Goal: Transaction & Acquisition: Purchase product/service

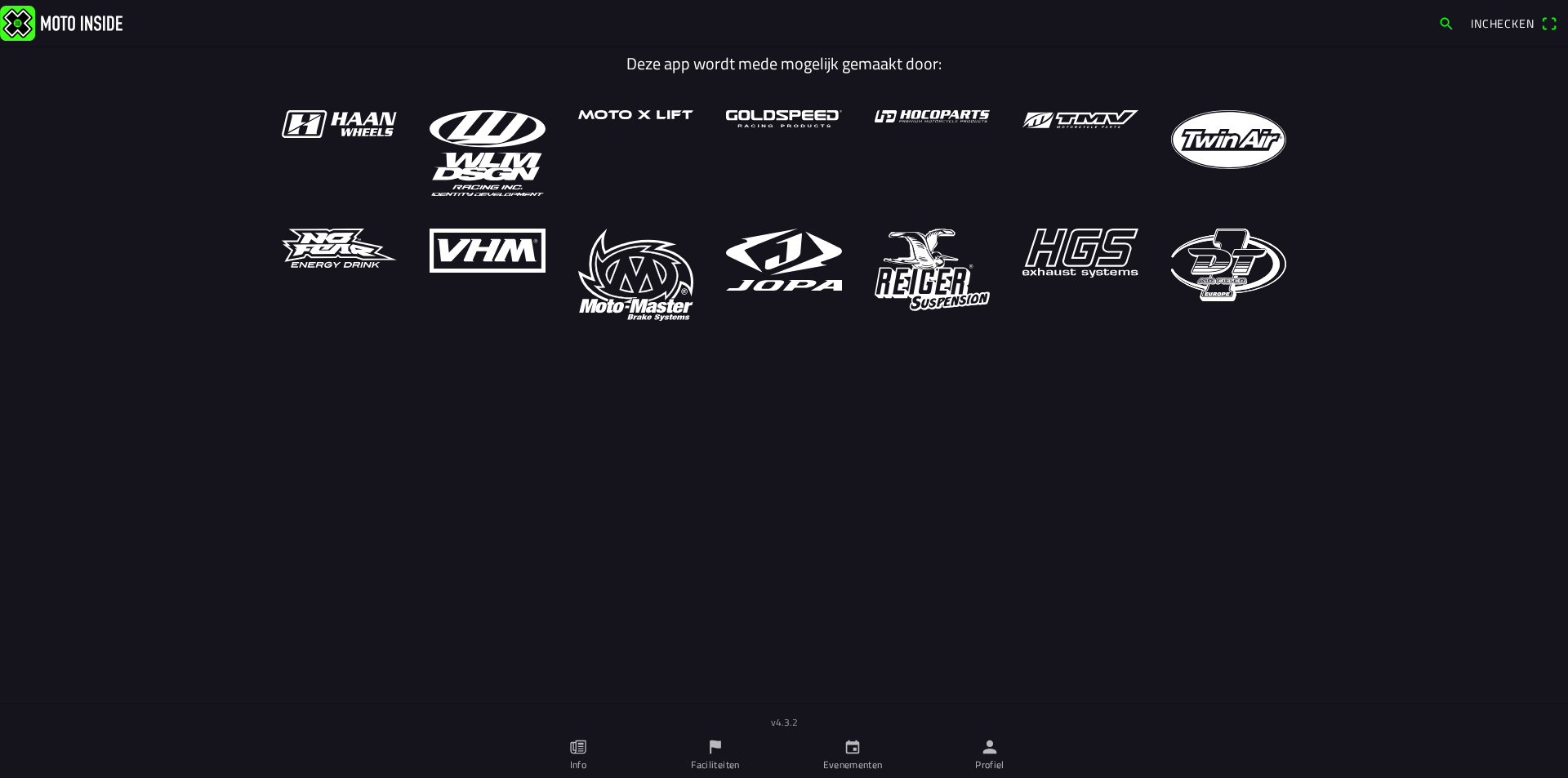
click at [717, 750] on link "Faciliteiten" at bounding box center [715, 755] width 137 height 46
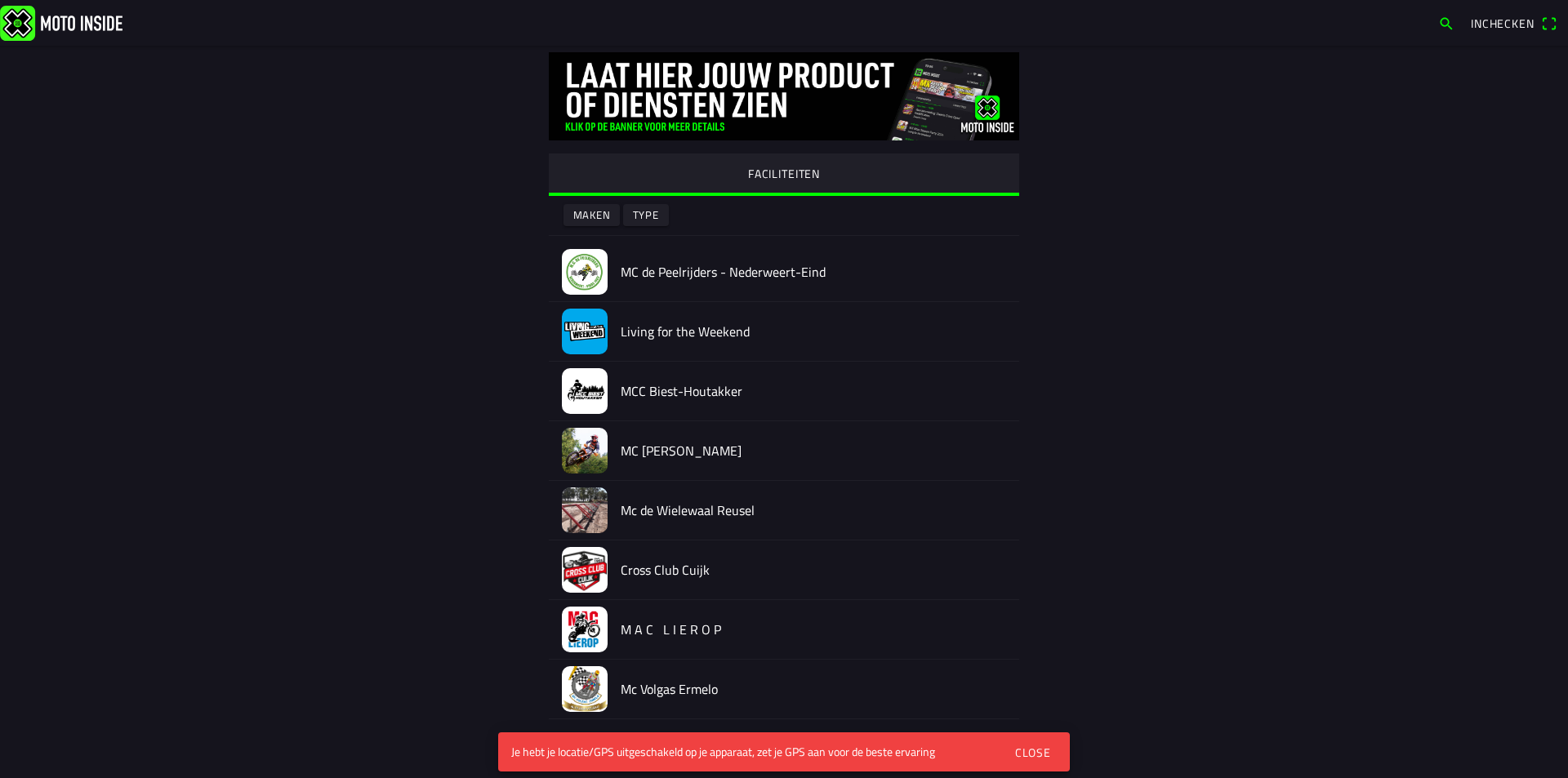
click at [1028, 750] on div "Close" at bounding box center [1033, 752] width 36 height 17
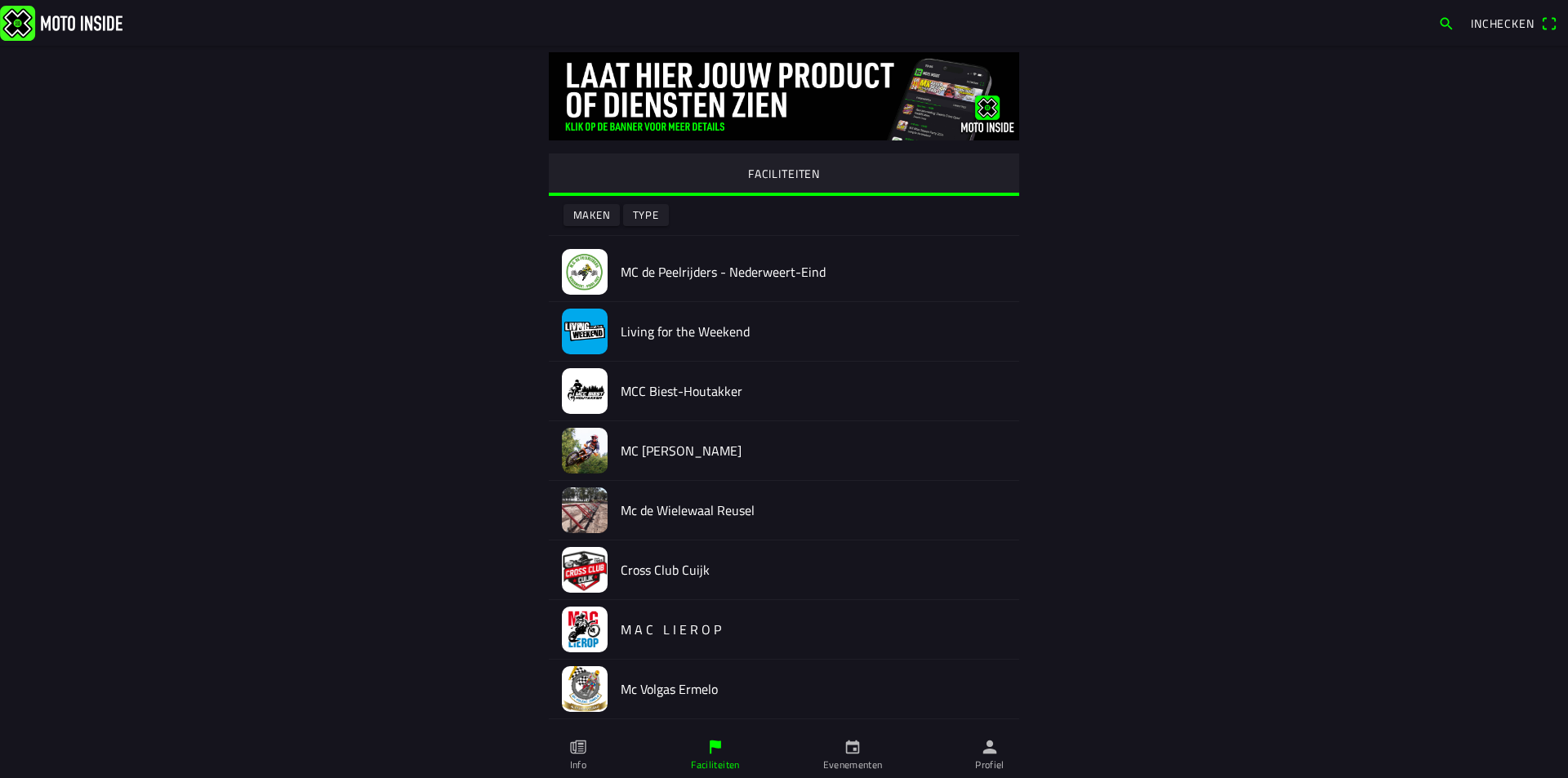
click at [860, 749] on icon "calendar" at bounding box center [852, 747] width 18 height 18
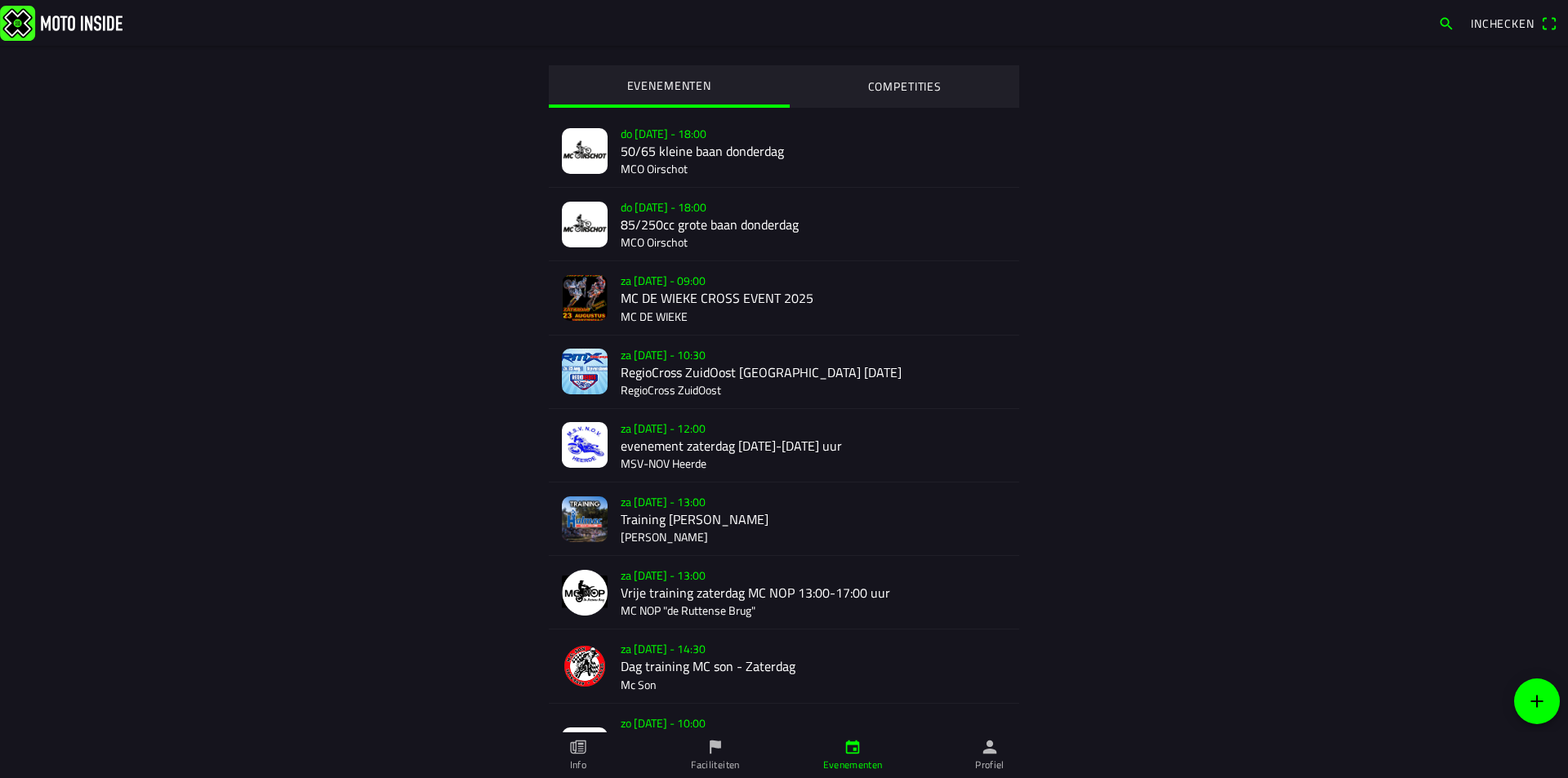
click at [762, 375] on div "za [DATE] - 10:30 RegioCross ZuidOost [GEOGRAPHIC_DATA] [DATE] RegioCross ZuidO…" at bounding box center [813, 372] width 385 height 73
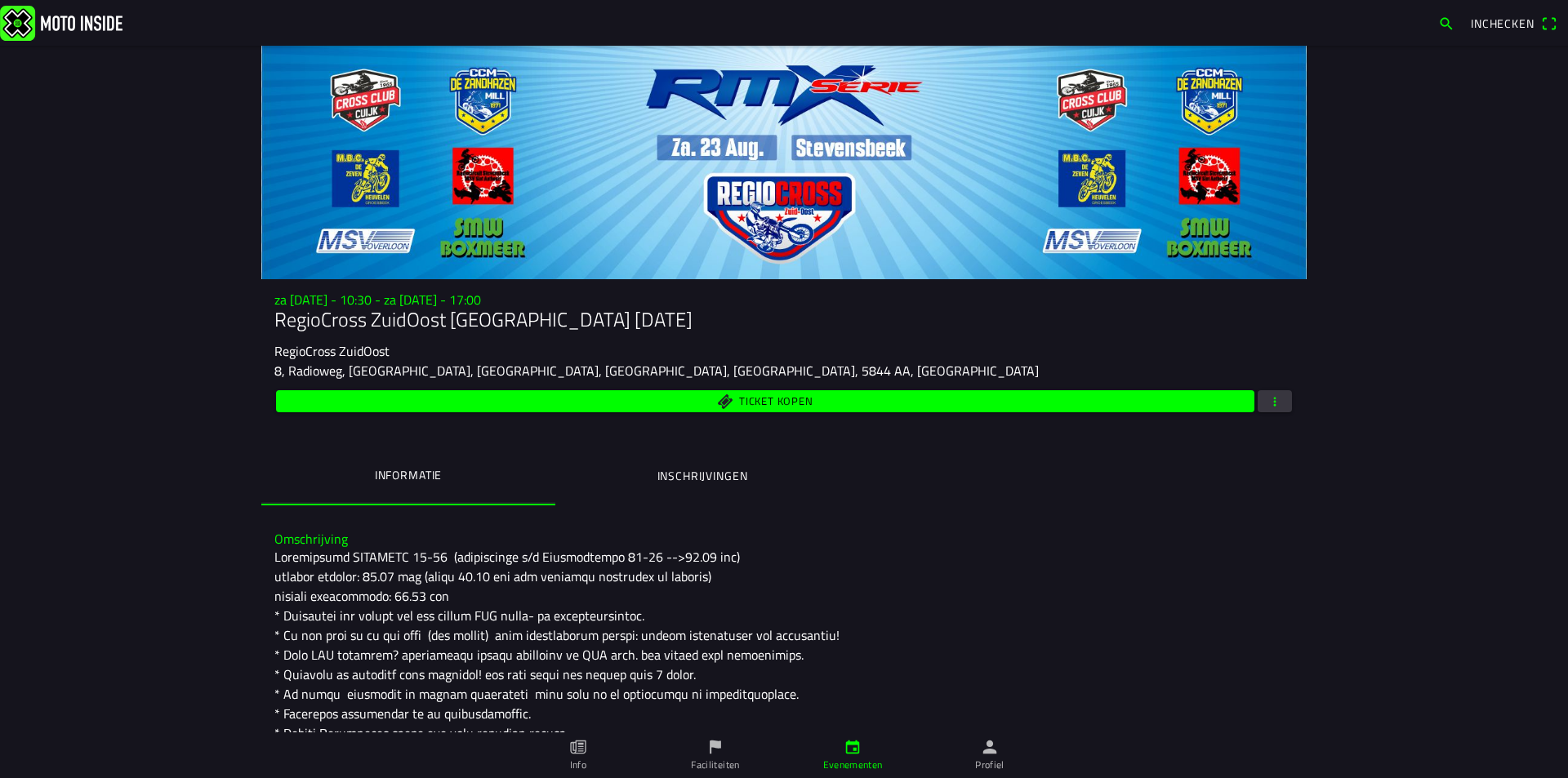
click at [718, 475] on ion-label "Inschrijvingen" at bounding box center [702, 476] width 91 height 18
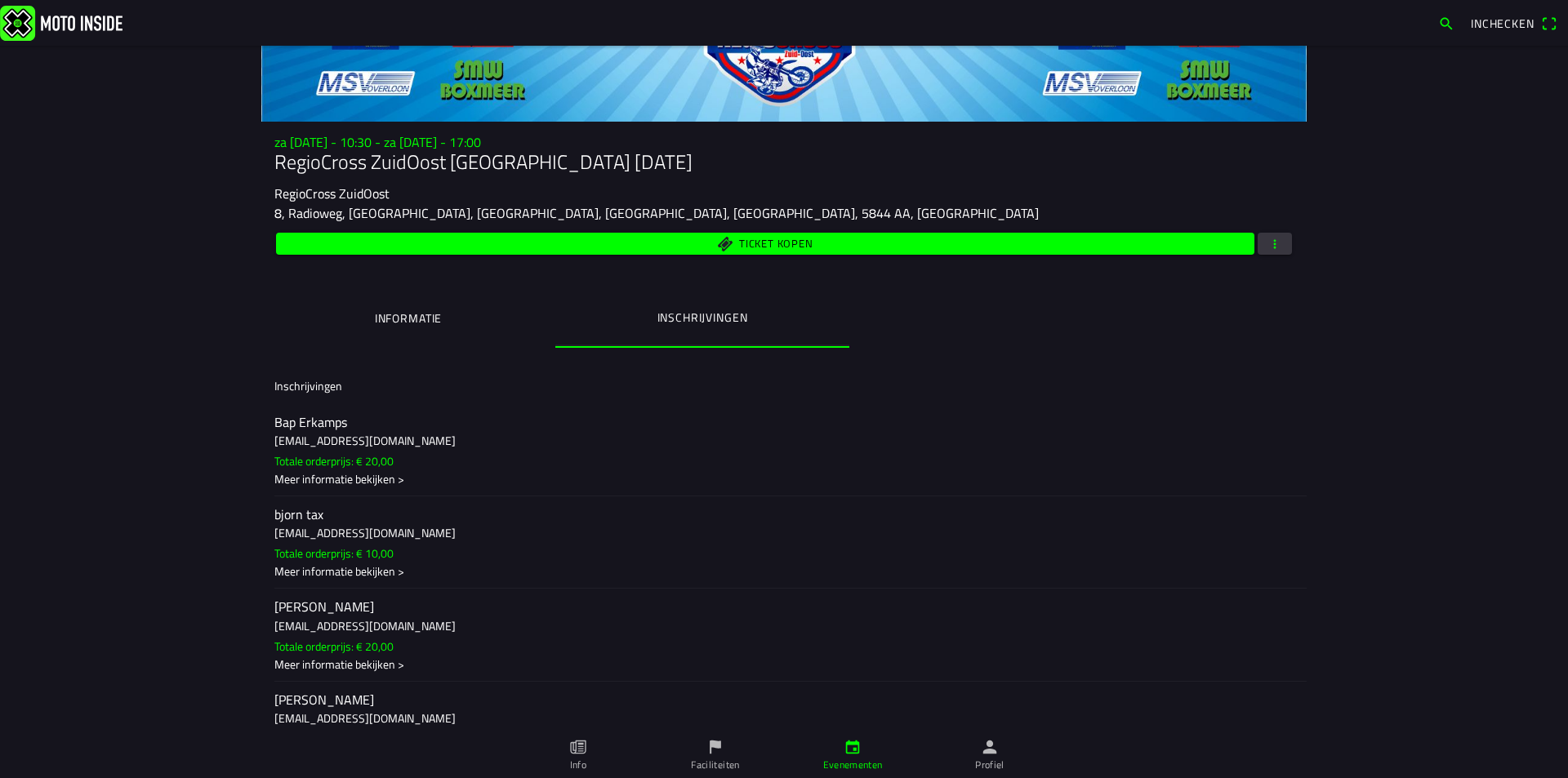
scroll to position [82, 0]
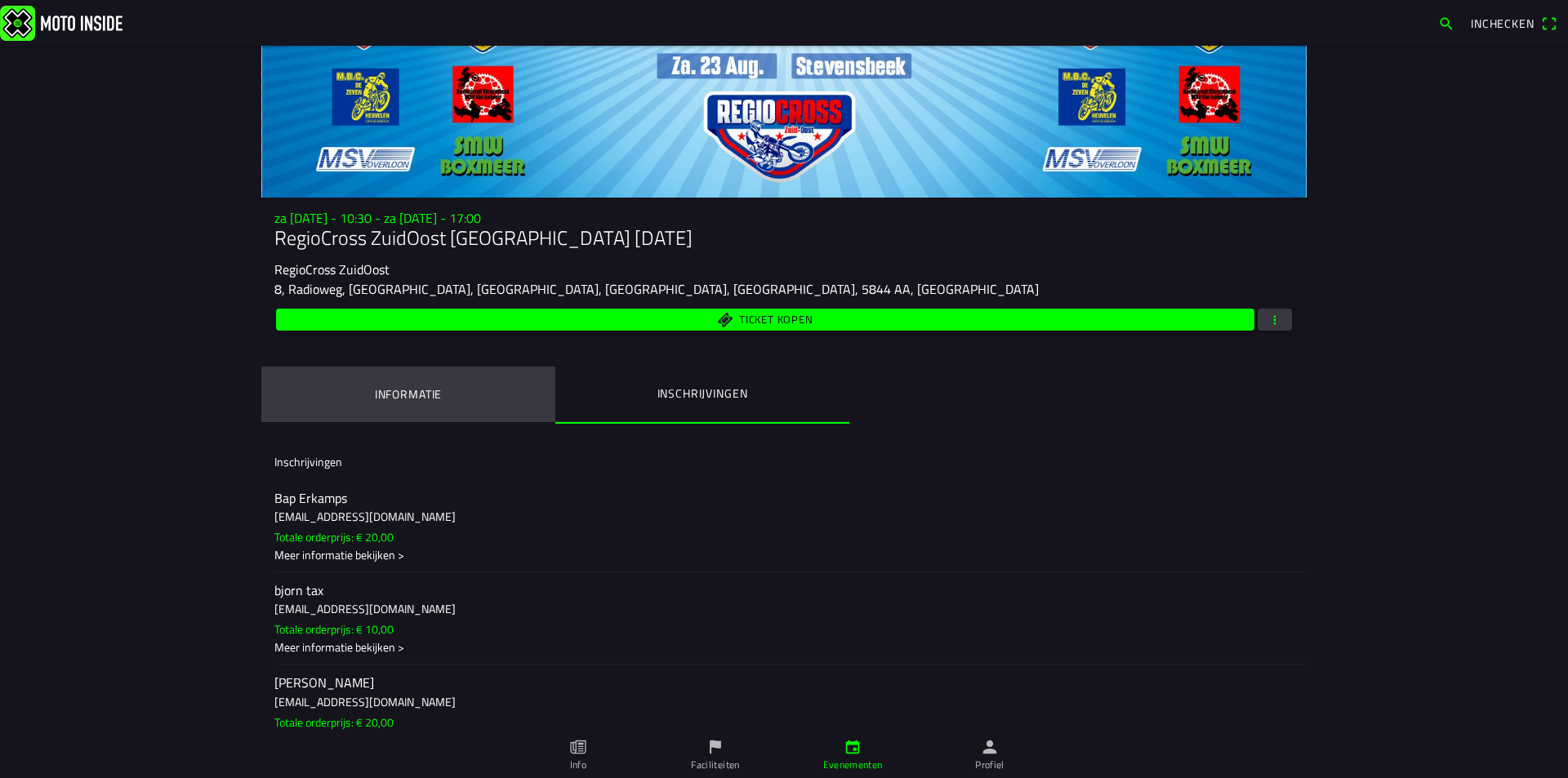
click at [407, 390] on ion-label "Informatie" at bounding box center [408, 394] width 67 height 18
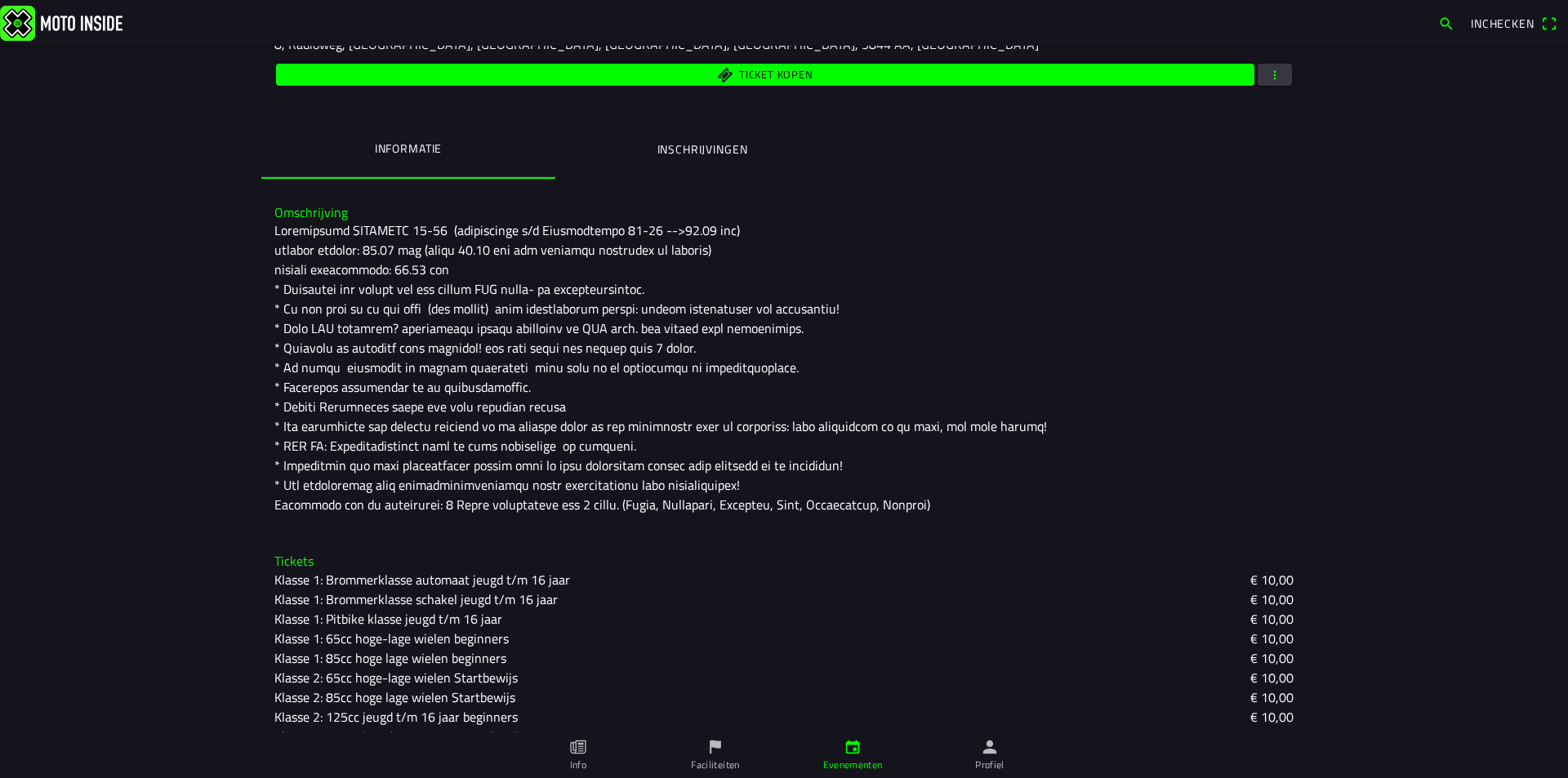
scroll to position [238, 0]
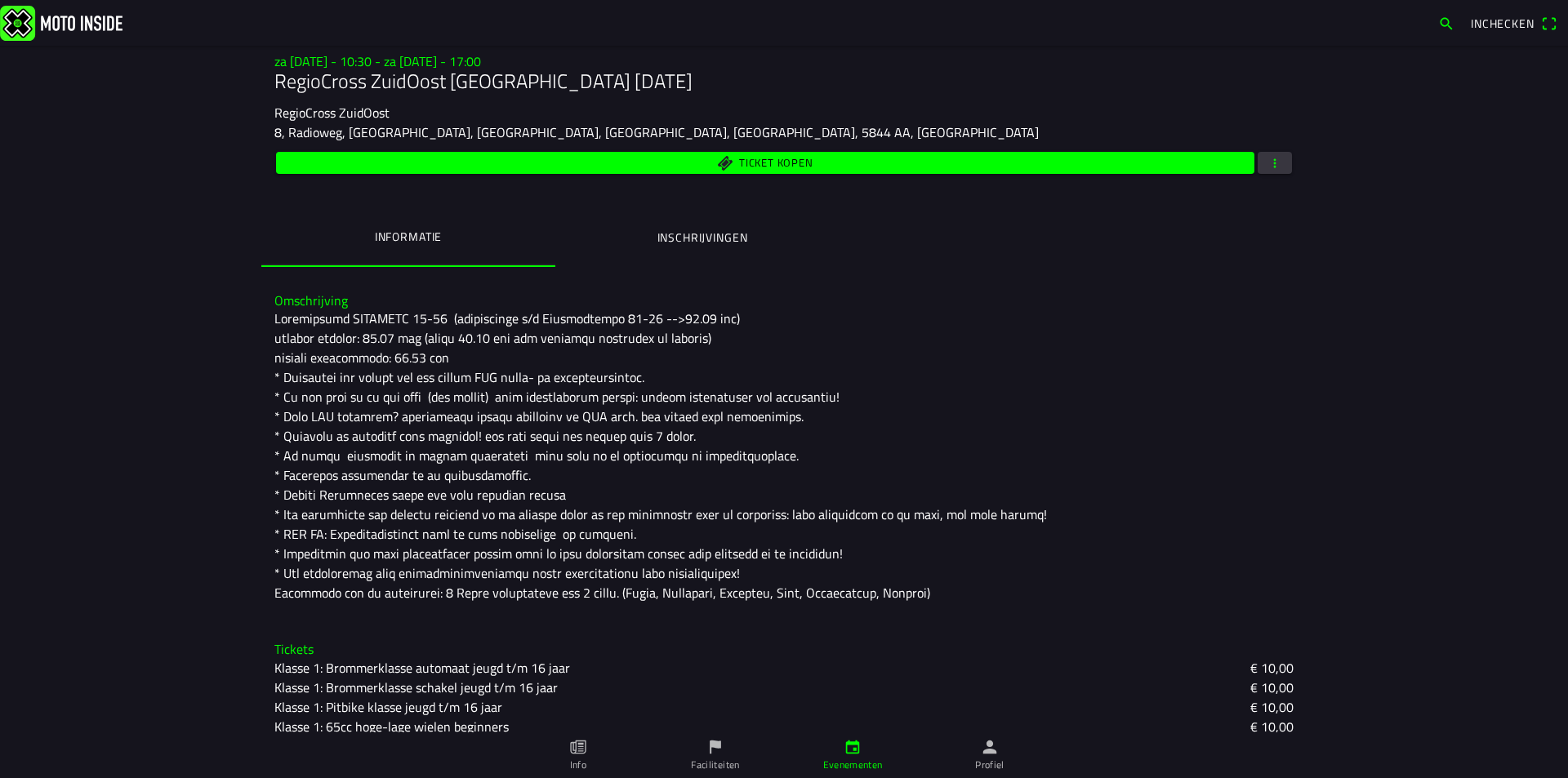
click at [763, 161] on span "Ticket kopen" at bounding box center [775, 163] width 73 height 10
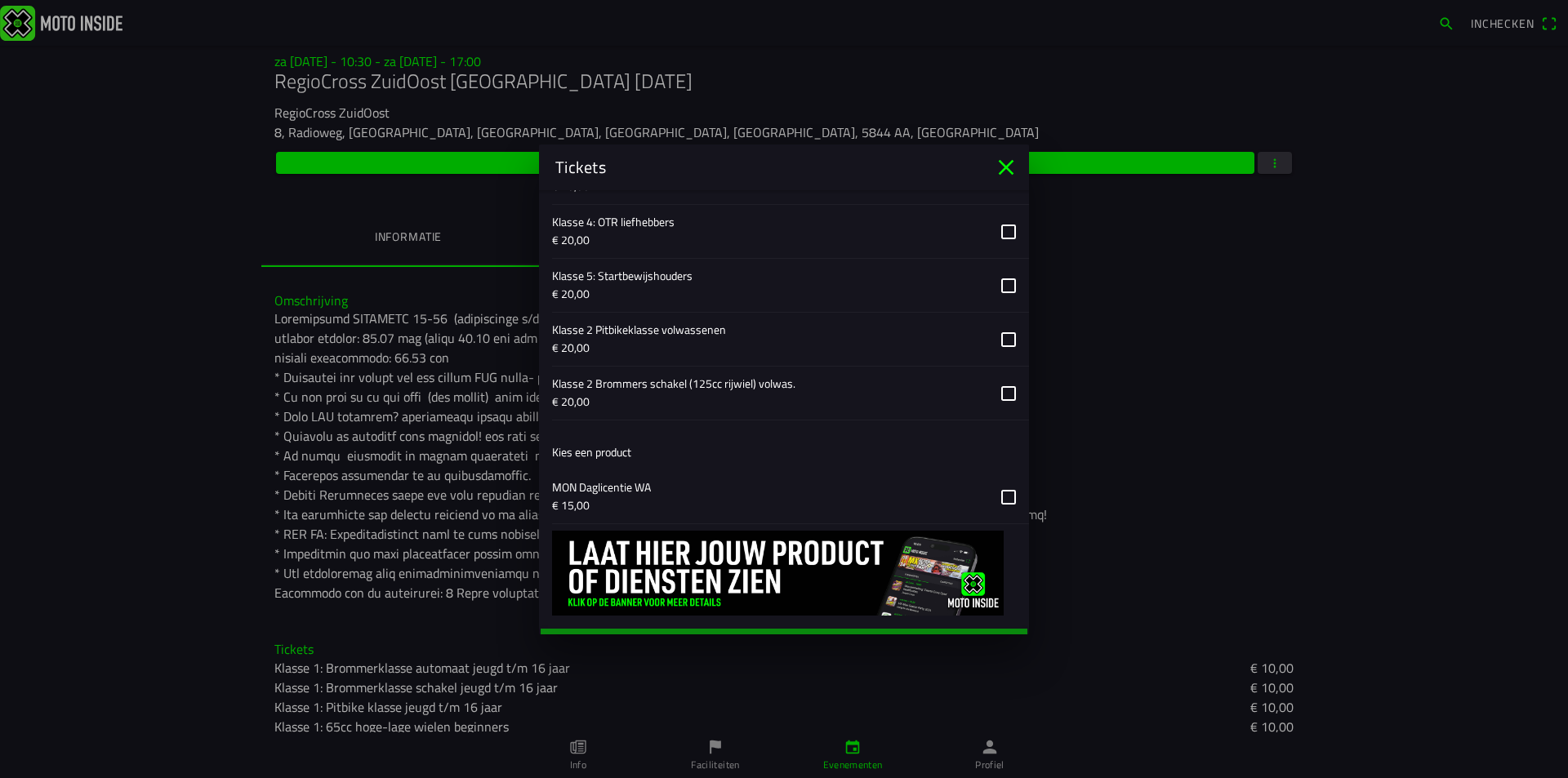
scroll to position [1283, 0]
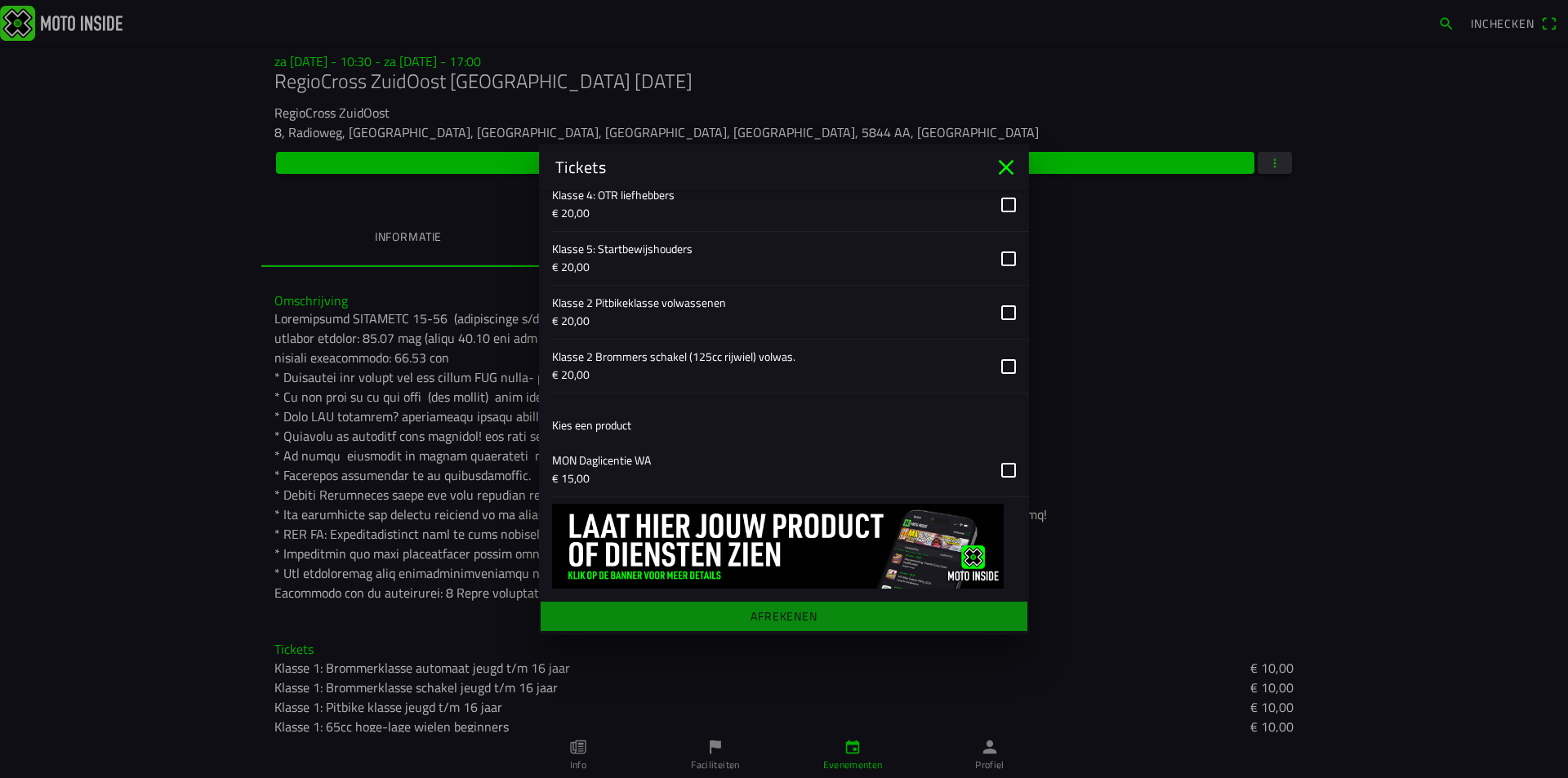
click at [998, 468] on button "button" at bounding box center [790, 469] width 477 height 53
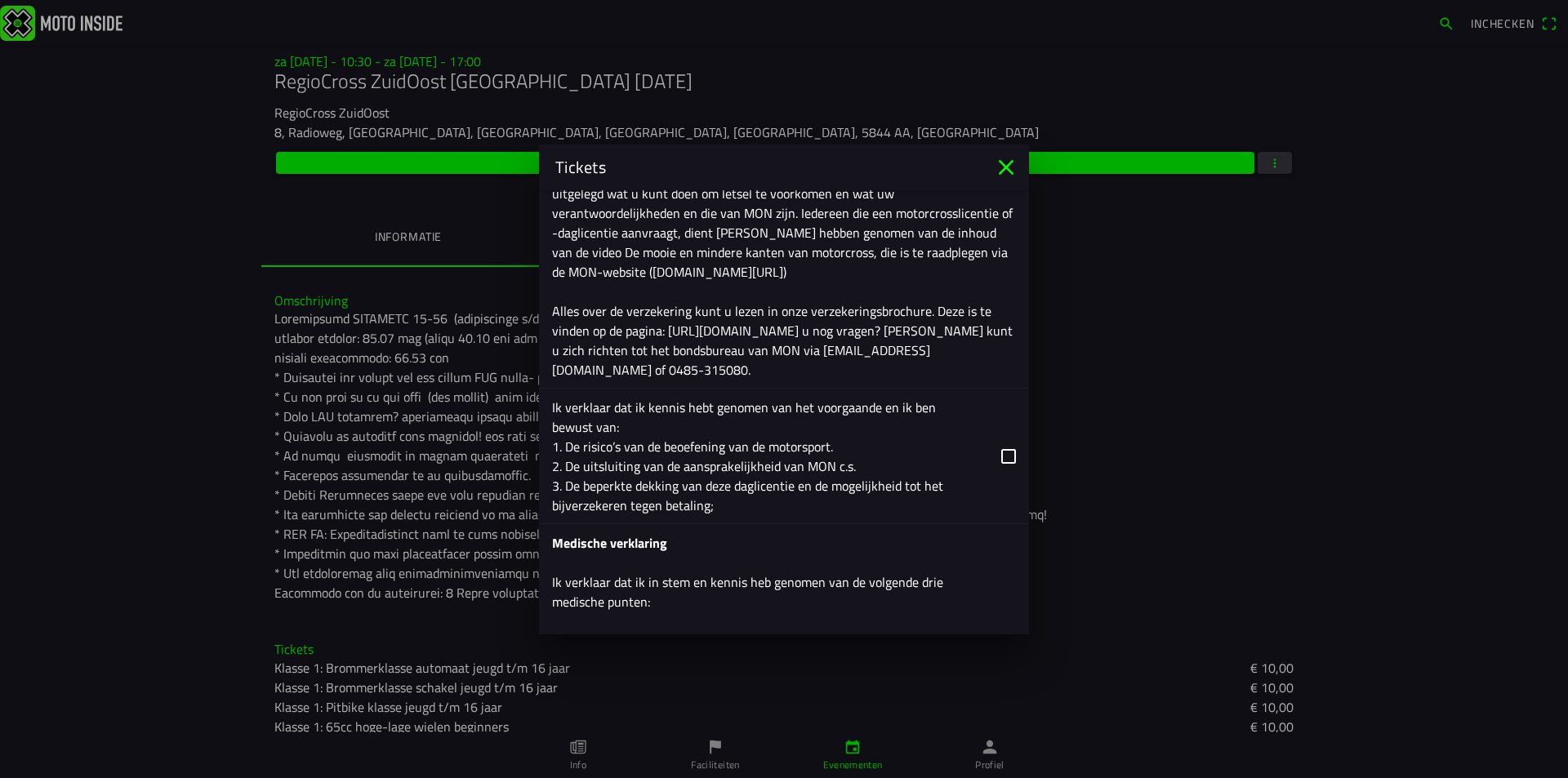
scroll to position [2345, 0]
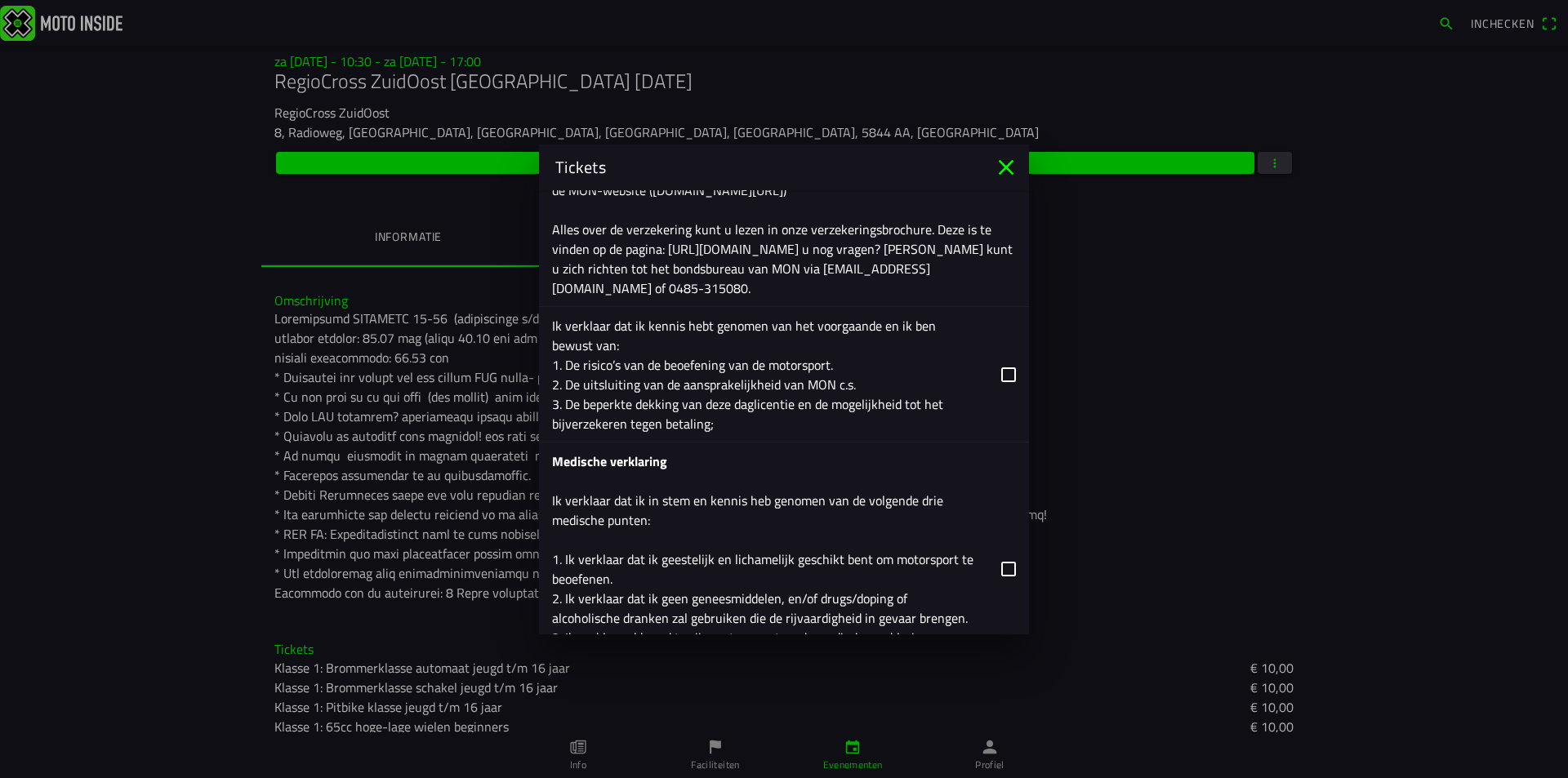
click at [996, 379] on button "button" at bounding box center [790, 375] width 477 height 135
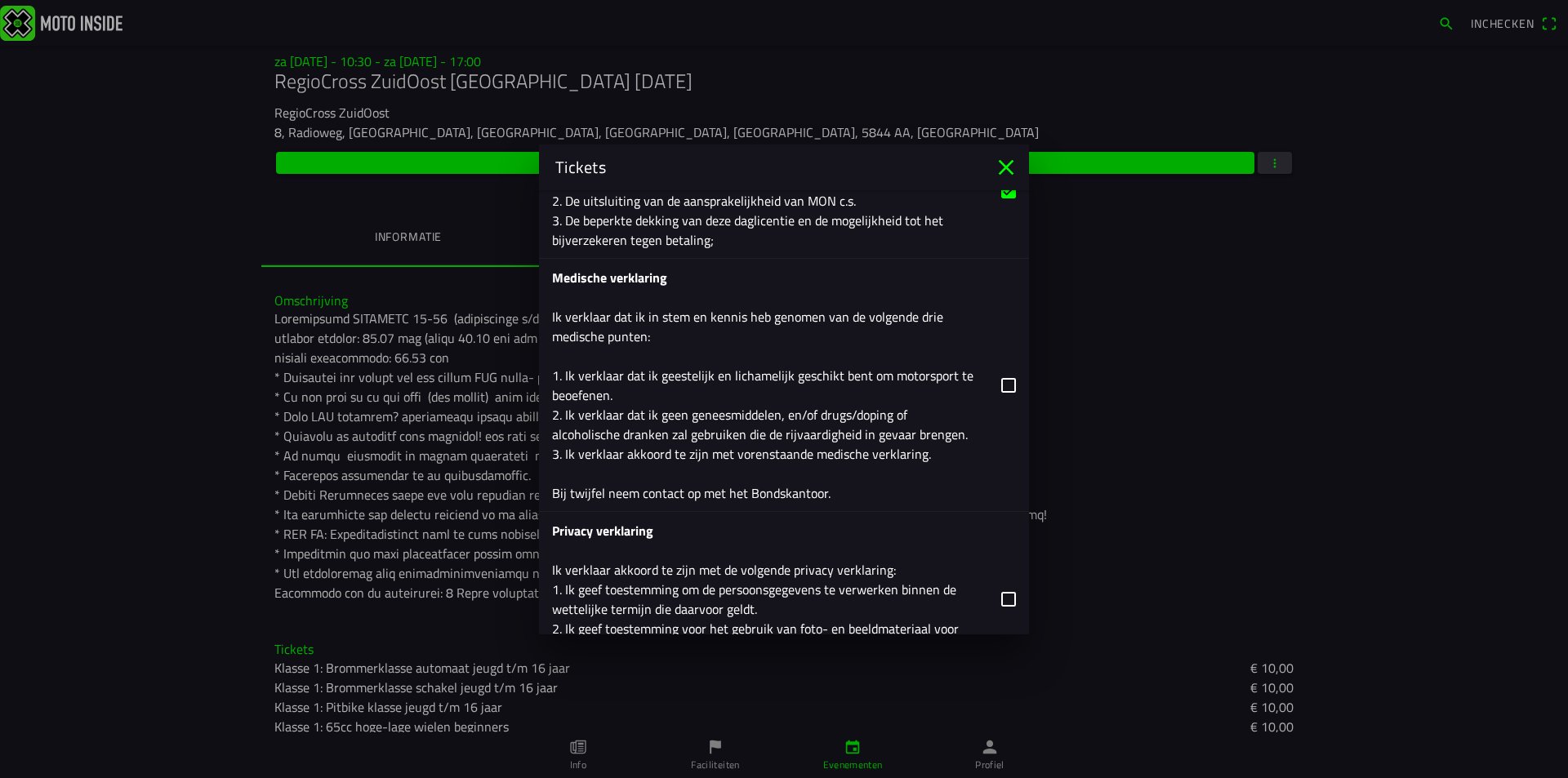
scroll to position [2590, 0]
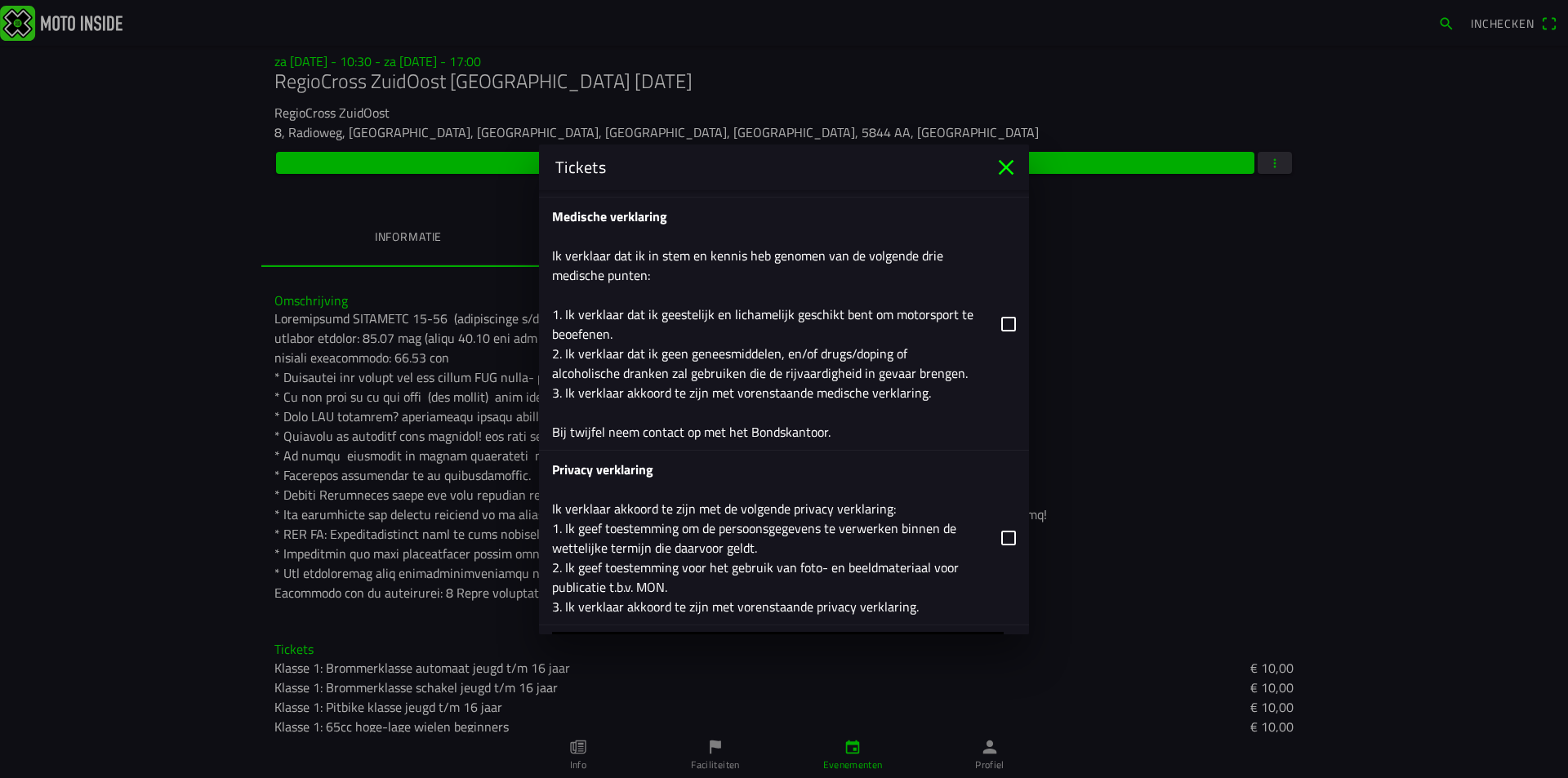
click at [994, 329] on button "button" at bounding box center [790, 324] width 477 height 252
click at [997, 536] on button "button" at bounding box center [790, 537] width 477 height 174
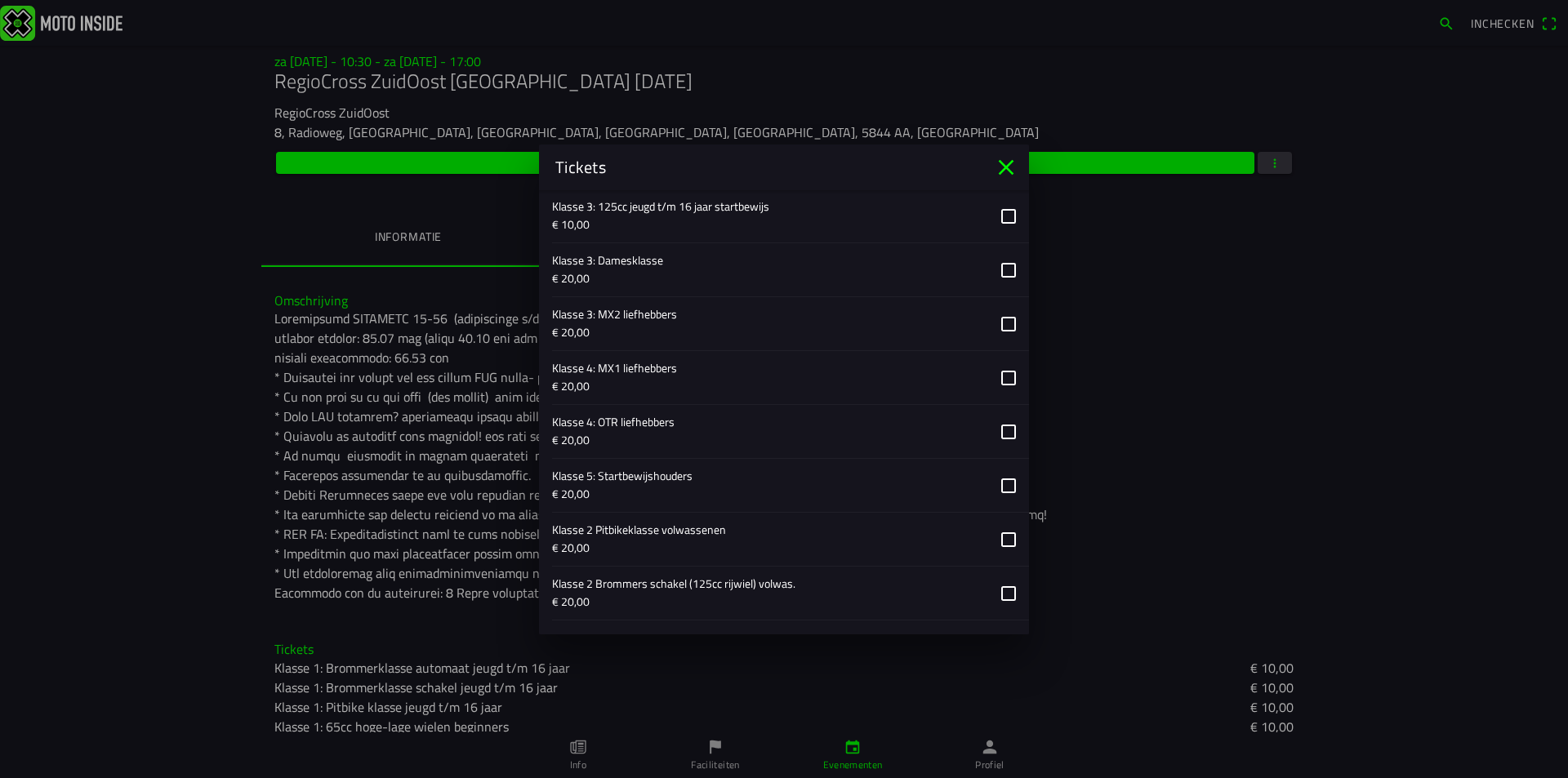
scroll to position [1085, 0]
